Goal: Use online tool/utility

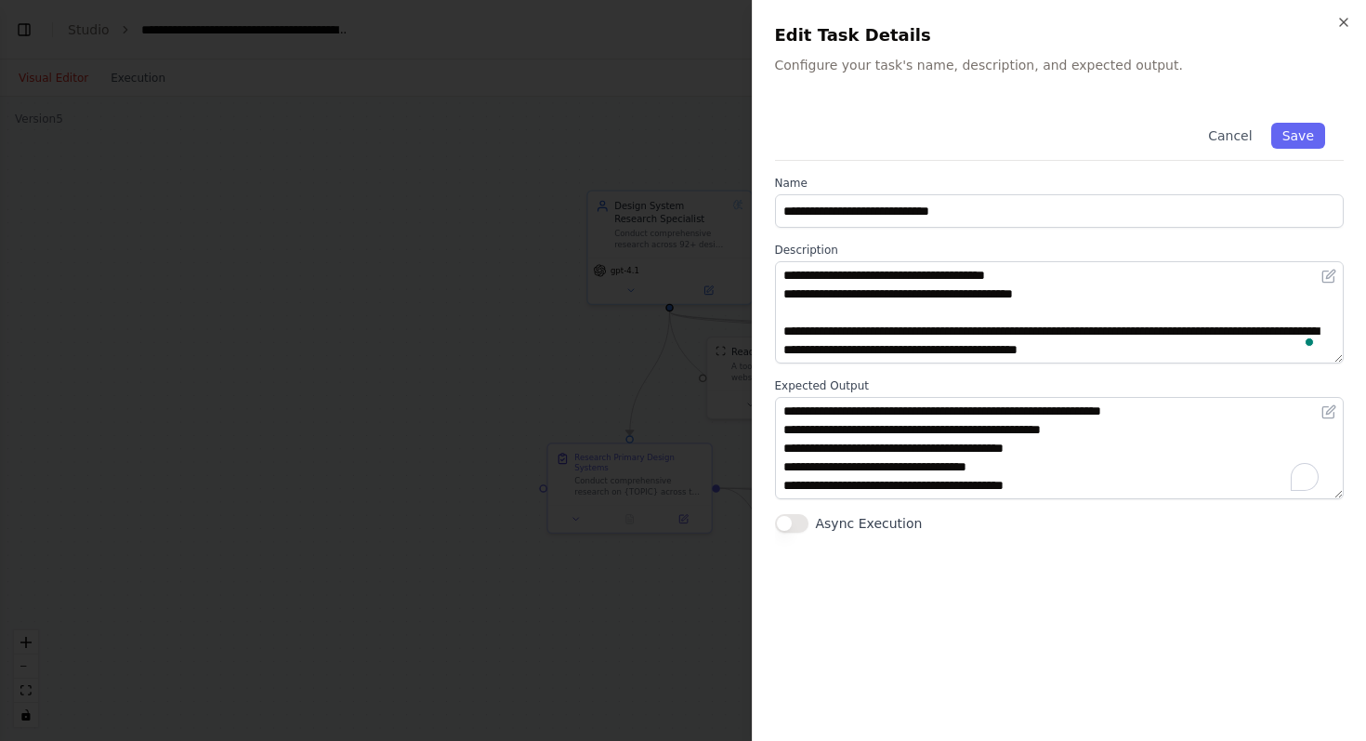
click at [591, 114] on div at bounding box center [683, 370] width 1366 height 741
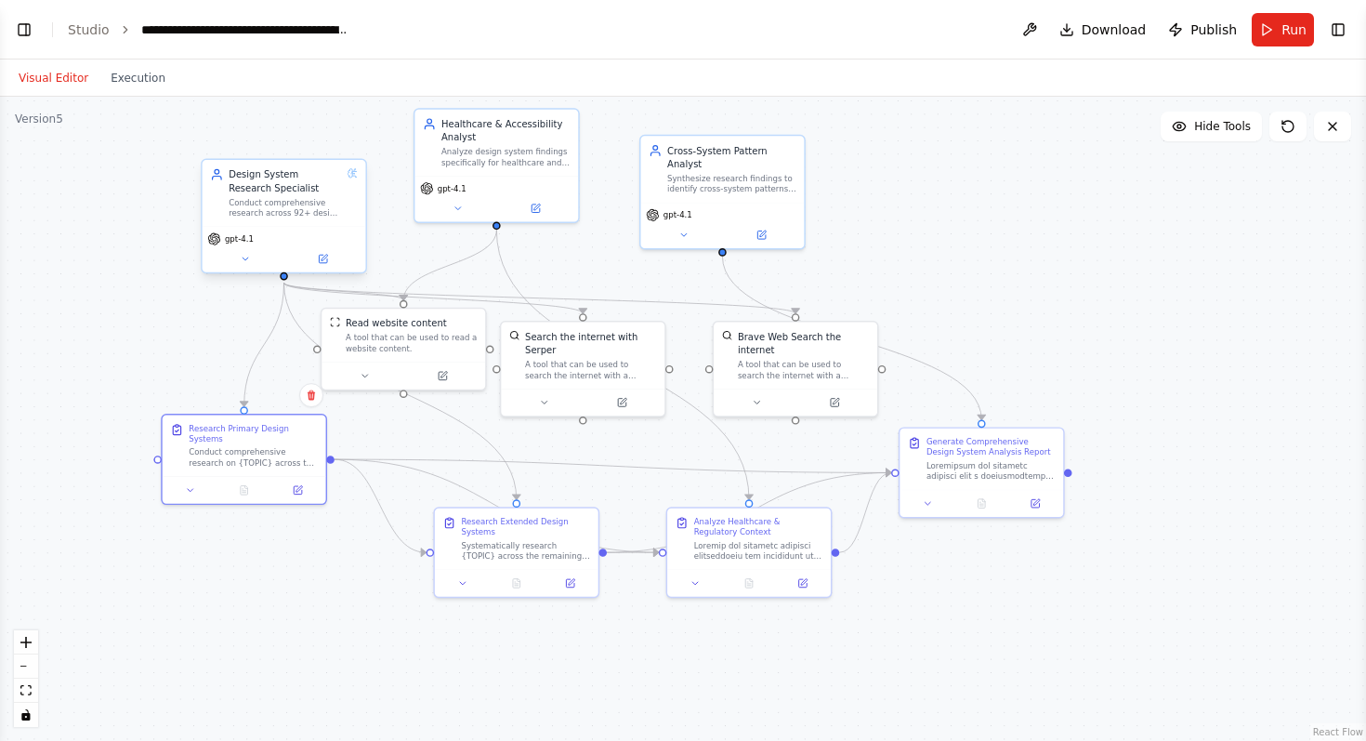
drag, startPoint x: 479, startPoint y: 282, endPoint x: 334, endPoint y: 236, distance: 152.2
click at [94, 253] on div ".deletable-edge-delete-btn { width: 20px; height: 20px; border: 0px solid #ffff…" at bounding box center [683, 419] width 1366 height 644
click at [527, 538] on div "Systematically research {TOPIC} across the remaining 88+ design systems, organi…" at bounding box center [526, 546] width 129 height 21
click at [740, 544] on div at bounding box center [759, 546] width 129 height 21
click at [975, 455] on div "Generate Comprehensive Design System Analysis Report" at bounding box center [991, 456] width 129 height 46
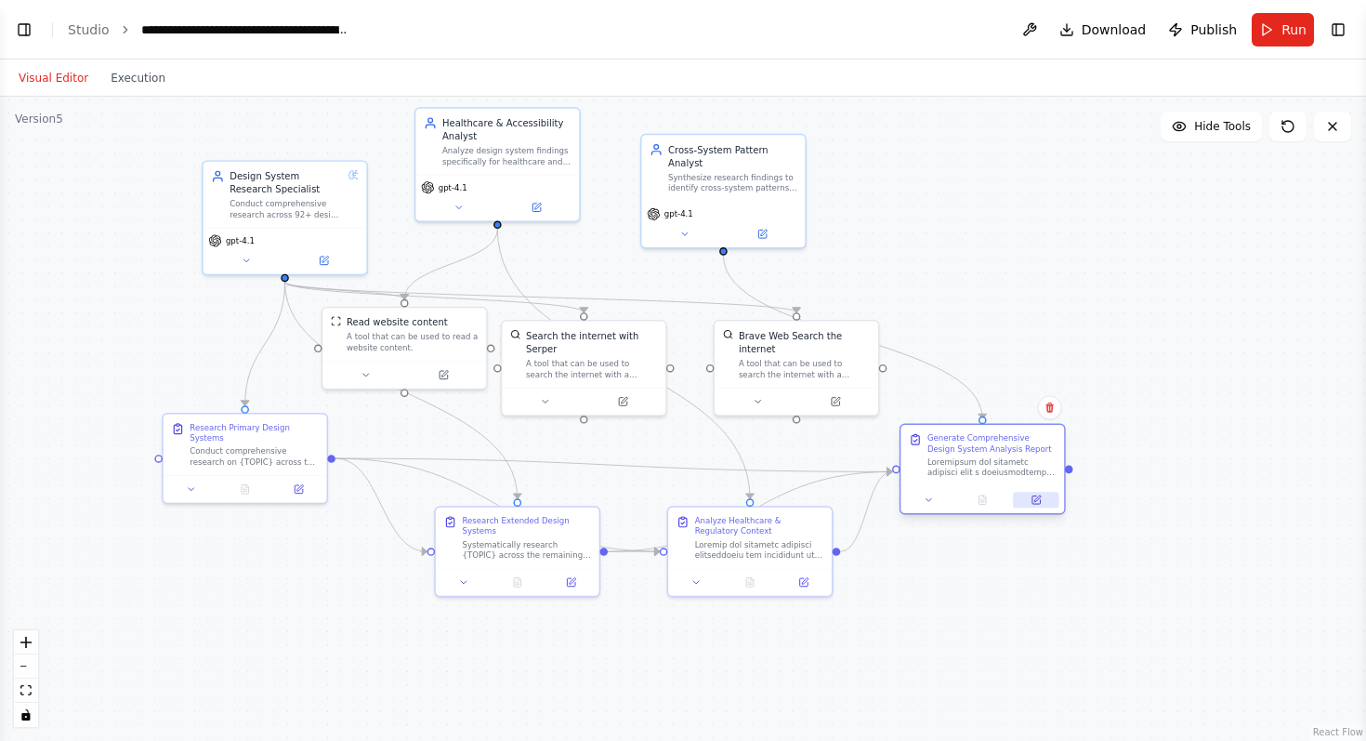
click at [1034, 499] on button at bounding box center [1036, 500] width 46 height 16
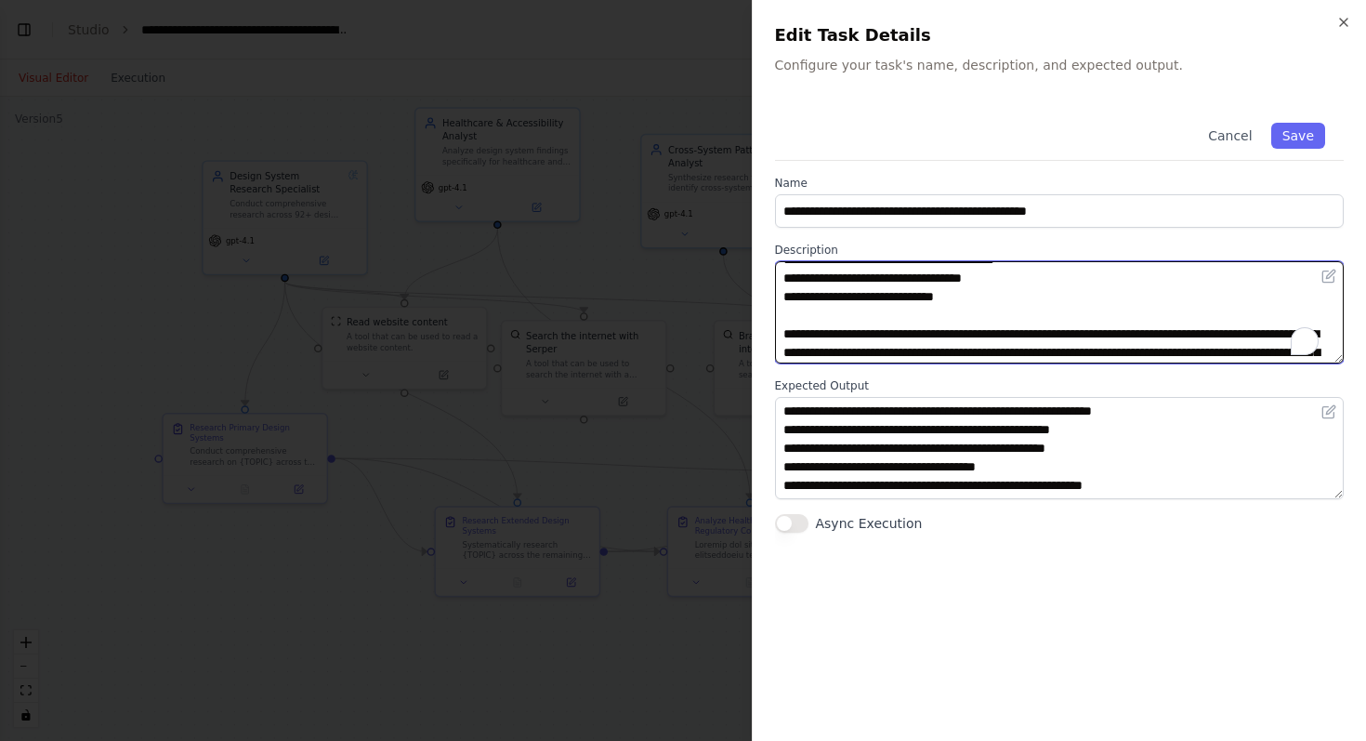
scroll to position [613, 0]
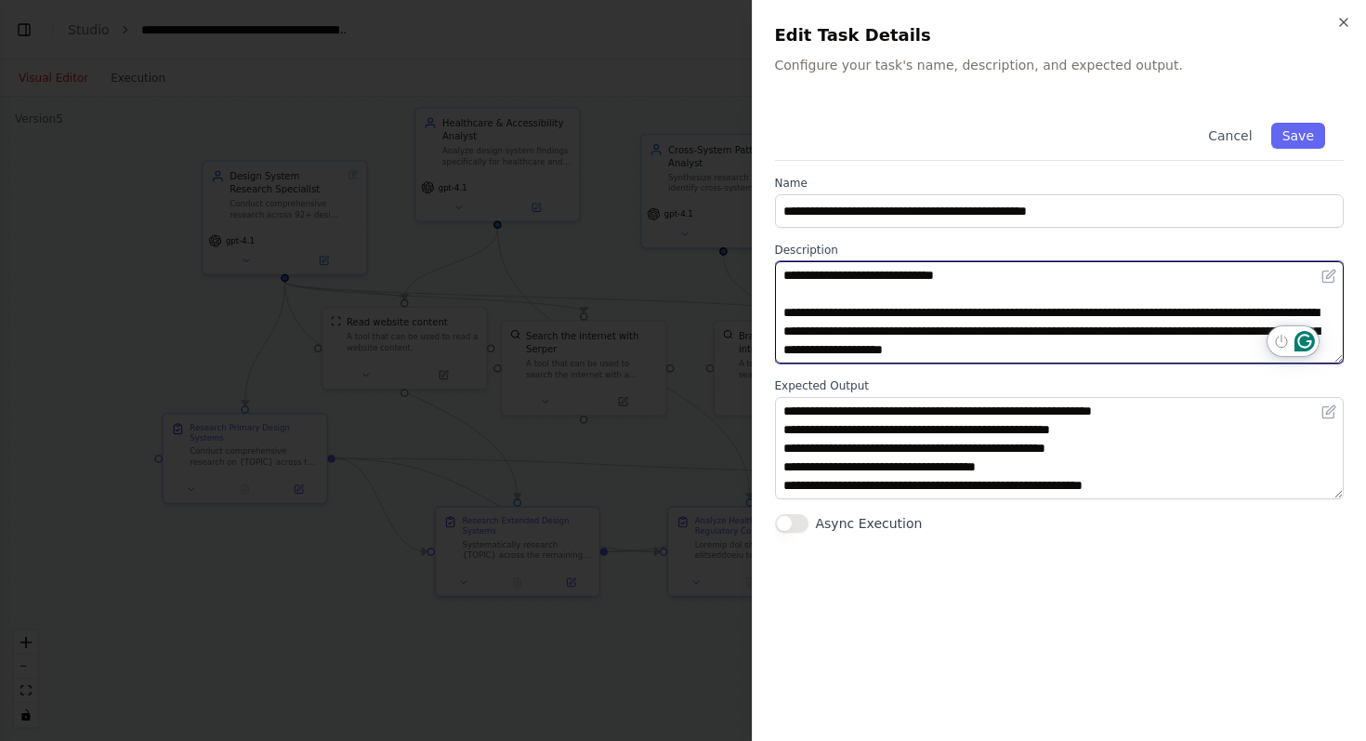
drag, startPoint x: 784, startPoint y: 273, endPoint x: 1320, endPoint y: 376, distance: 546.0
click at [1320, 376] on div "**********" at bounding box center [1060, 318] width 570 height 428
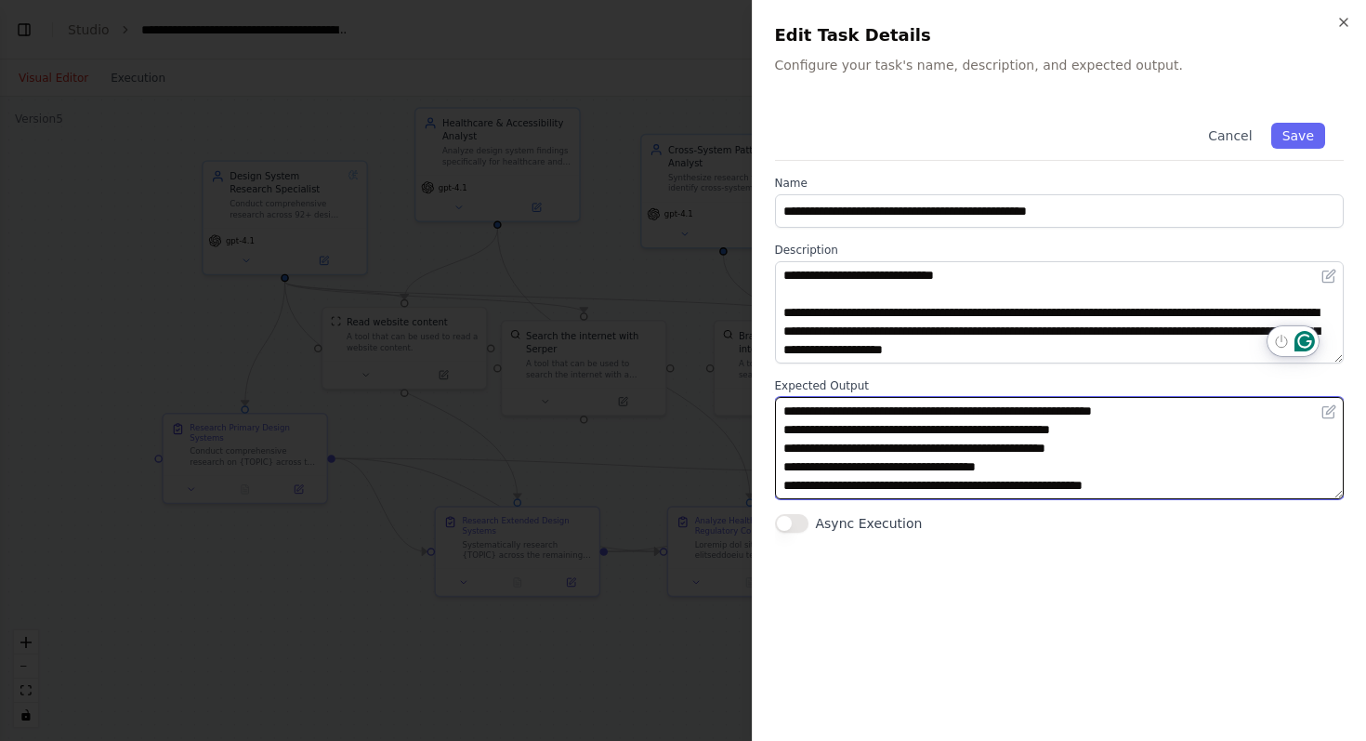
click at [879, 432] on textarea "**********" at bounding box center [1060, 448] width 570 height 102
drag, startPoint x: 783, startPoint y: 408, endPoint x: 1262, endPoint y: 518, distance: 490.9
click at [1262, 518] on div "**********" at bounding box center [1060, 318] width 570 height 428
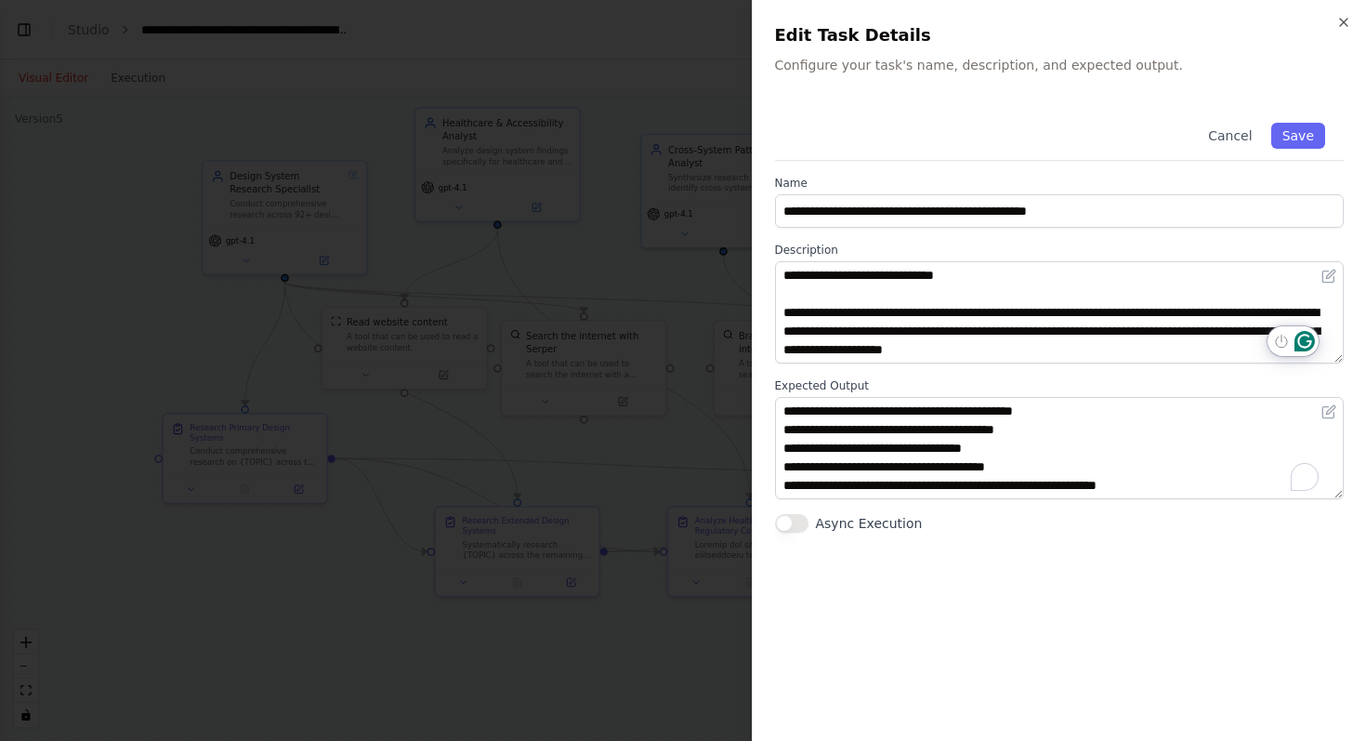
click at [357, 73] on div at bounding box center [683, 370] width 1366 height 741
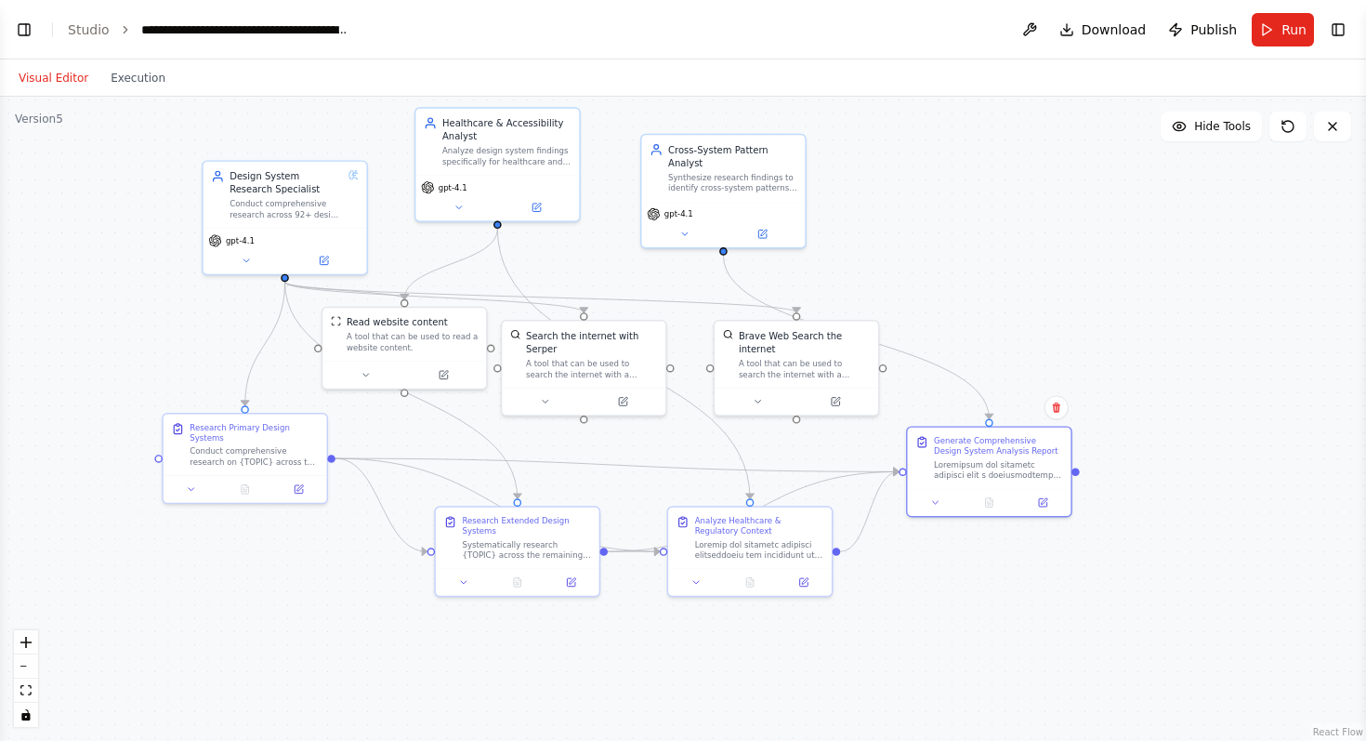
click at [357, 73] on div "Visual Editor Execution" at bounding box center [683, 77] width 1366 height 37
click at [1051, 209] on div ".deletable-edge-delete-btn { width: 20px; height: 20px; border: 0px solid #ffff…" at bounding box center [683, 419] width 1366 height 644
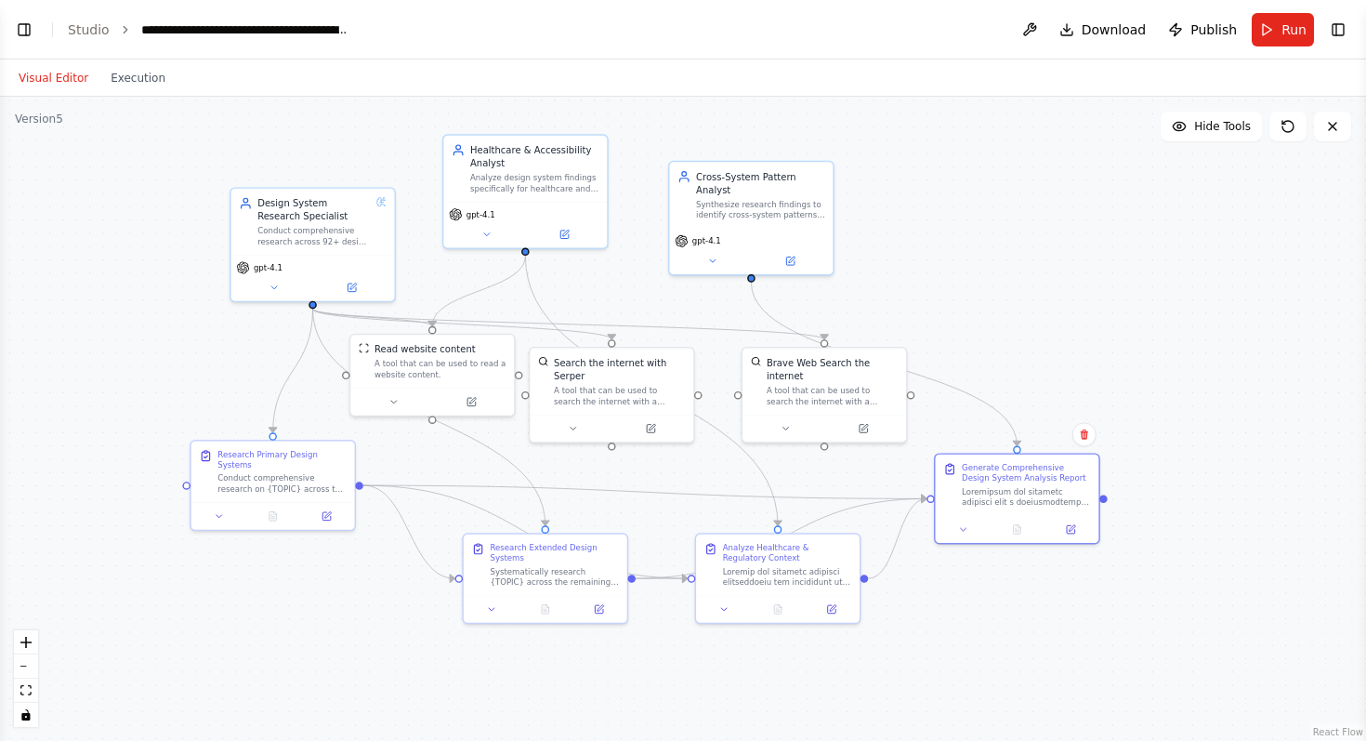
click at [1128, 215] on div ".deletable-edge-delete-btn { width: 20px; height: 20px; border: 0px solid #ffff…" at bounding box center [683, 419] width 1366 height 644
